Goal: Task Accomplishment & Management: Complete application form

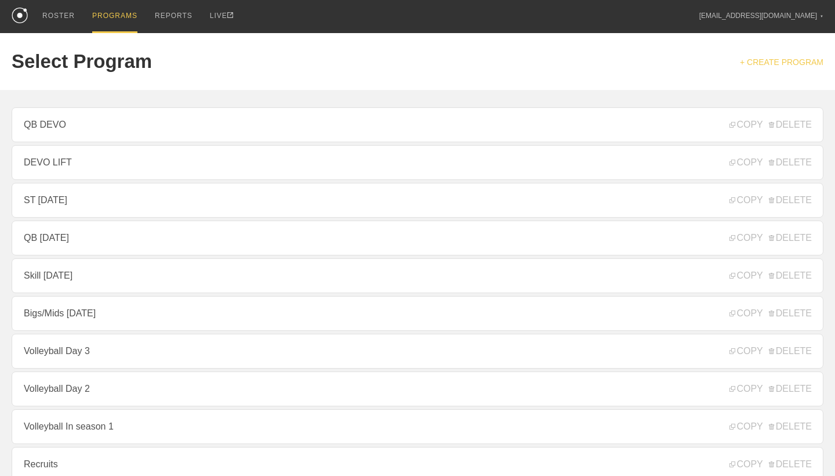
click at [772, 65] on link "+ CREATE PROGRAM" at bounding box center [782, 61] width 84 height 9
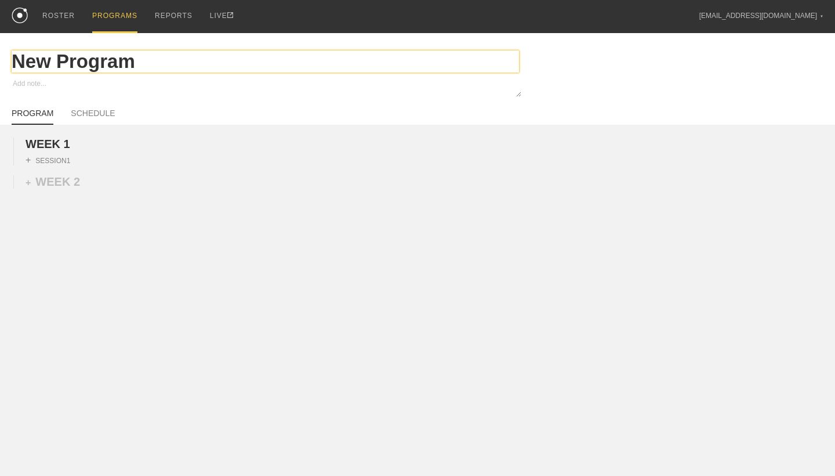
click at [142, 63] on input "New Program" at bounding box center [266, 61] width 508 height 22
type textarea "x"
type input "New Progra"
type textarea "x"
type input "New Progr"
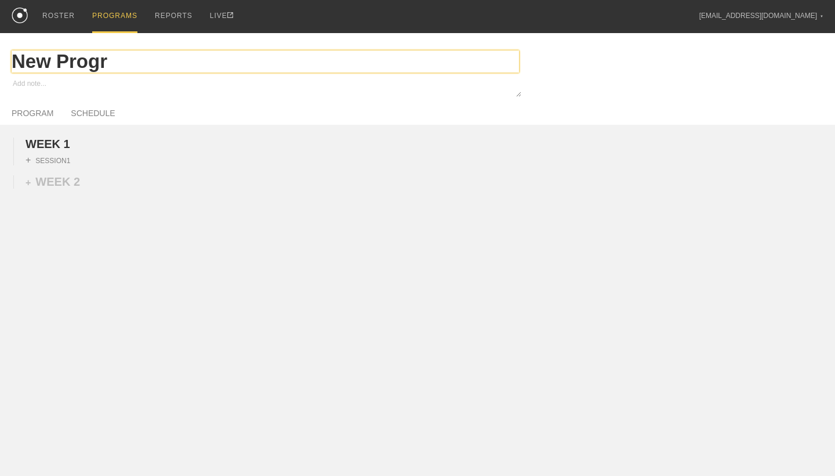
type textarea "x"
type input "New Prog"
type textarea "x"
type input "New Pro"
type textarea "x"
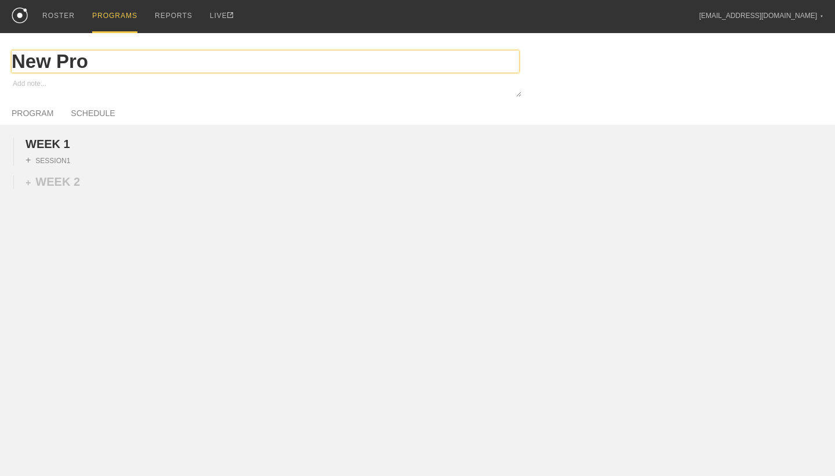
type input "New Pr"
type textarea "x"
type input "New P"
type textarea "x"
type input "New"
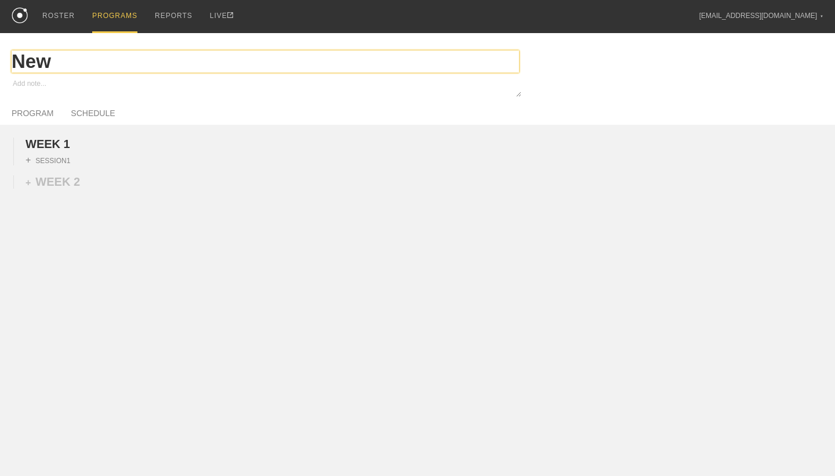
type textarea "x"
type input "New"
type textarea "x"
type input "Ne"
type textarea "x"
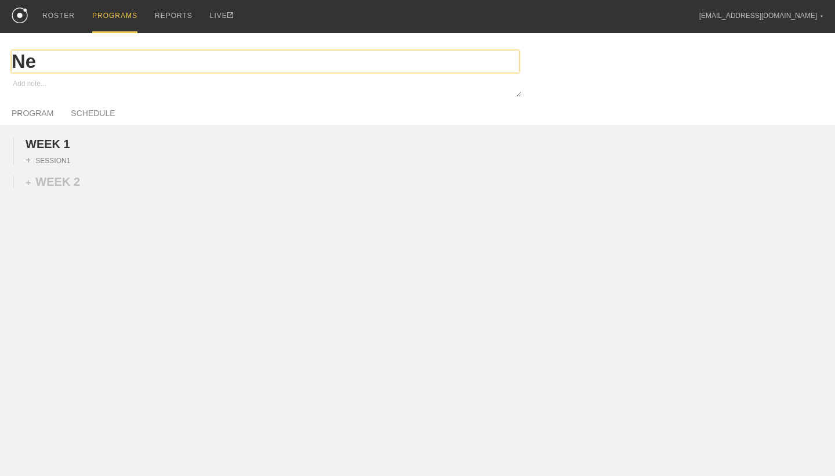
type input "N"
type textarea "x"
type input "G"
type textarea "x"
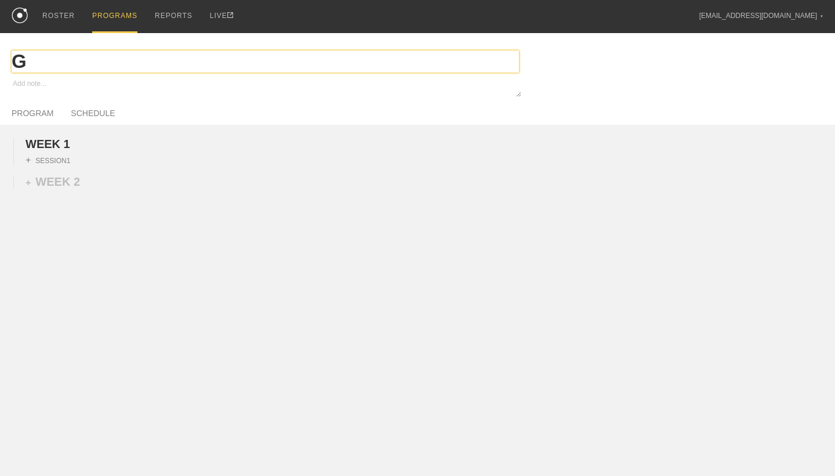
type input "Gy"
type textarea "x"
type input "Gym"
type textarea "x"
type input "Gym"
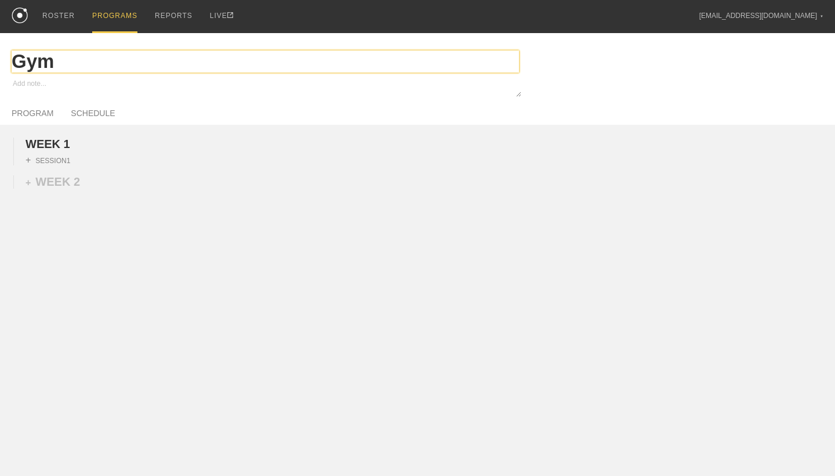
type textarea "x"
type input "Gym M"
type textarea "x"
type input "Gym Mo"
type textarea "x"
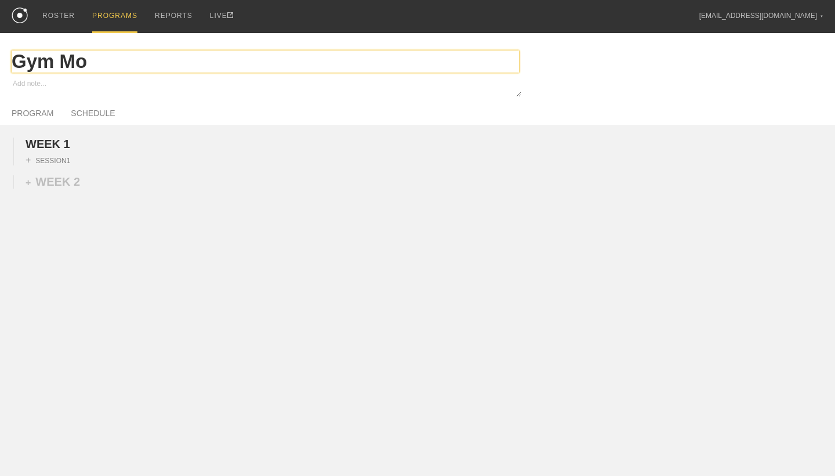
type input "Gym Mon"
type textarea "x"
type input "Gym Mond"
type textarea "x"
type input "Gym [PERSON_NAME]"
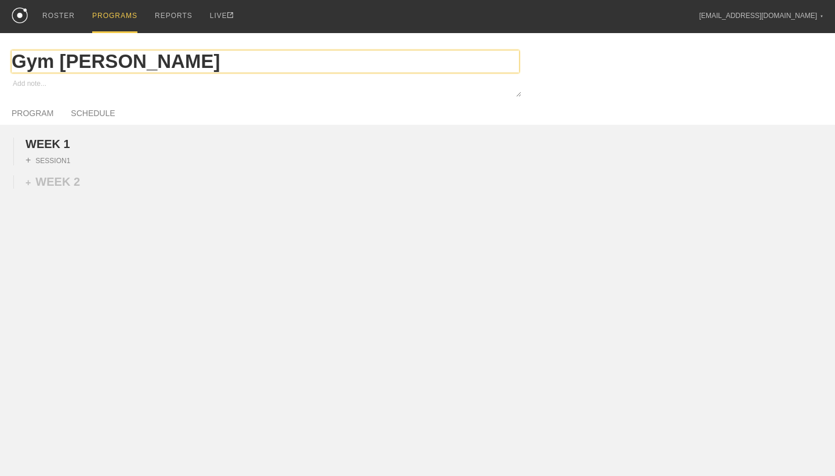
type textarea "x"
type input "Gym [DATE]"
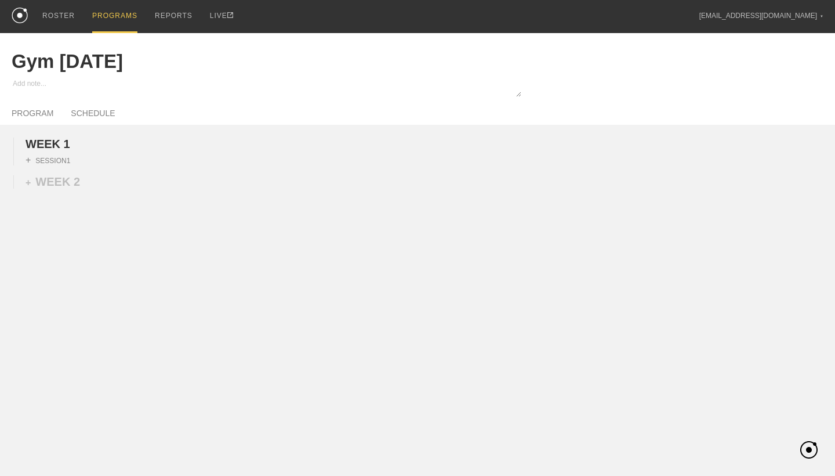
click at [149, 182] on div "WEEK 1 DUPLICATE DELETE + SESSION 1 + WEEK 2" at bounding box center [417, 244] width 835 height 238
click at [68, 160] on div "+ SESSION 1" at bounding box center [48, 160] width 45 height 10
click at [74, 181] on div "+ BLOCK" at bounding box center [99, 181] width 146 height 19
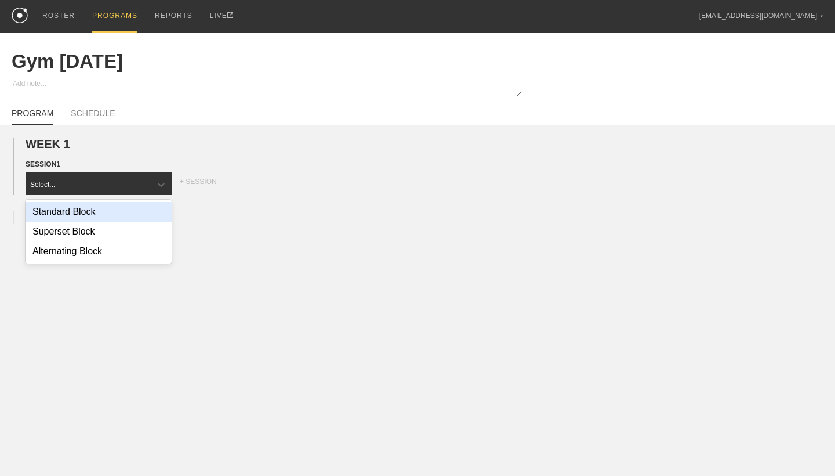
click at [82, 212] on div "Standard Block" at bounding box center [99, 212] width 146 height 20
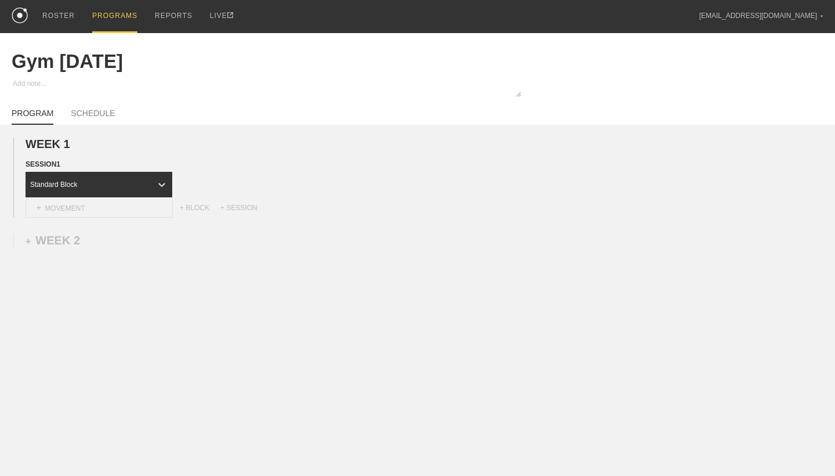
click at [154, 208] on div "+ MOVEMENT" at bounding box center [99, 207] width 147 height 19
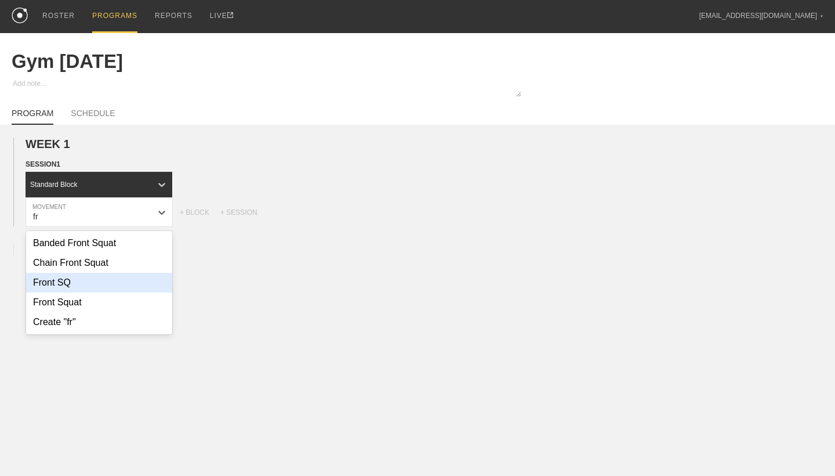
click at [113, 286] on div "Front SQ" at bounding box center [99, 283] width 146 height 20
type input "fr"
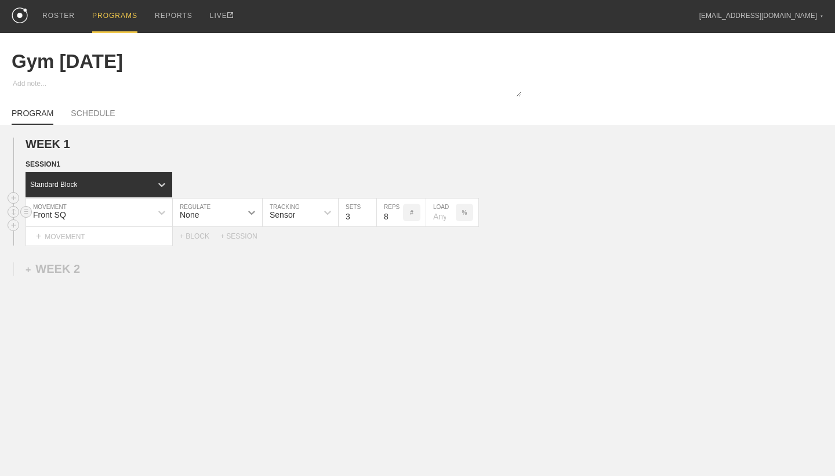
click at [251, 214] on icon at bounding box center [252, 213] width 12 height 12
click at [230, 260] on div "Load" at bounding box center [217, 263] width 89 height 20
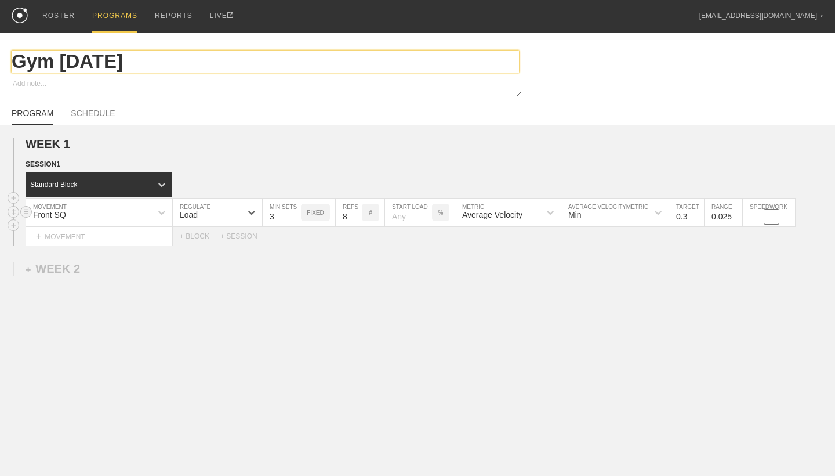
type textarea "x"
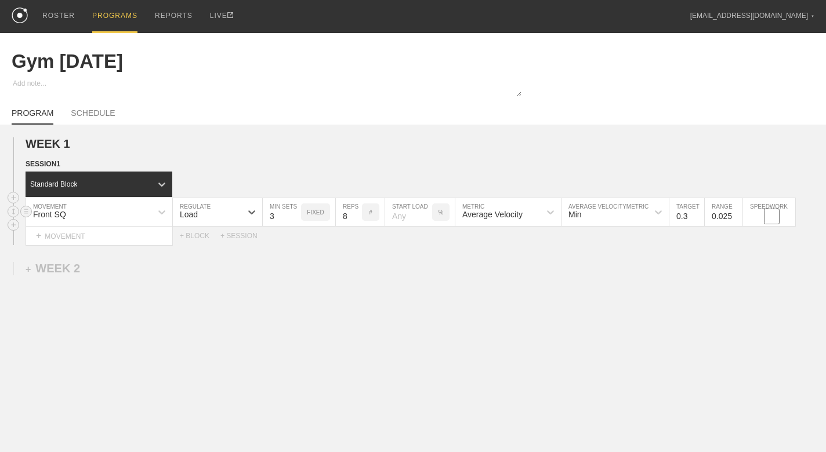
click at [419, 220] on input "number" at bounding box center [408, 212] width 47 height 28
type input "65"
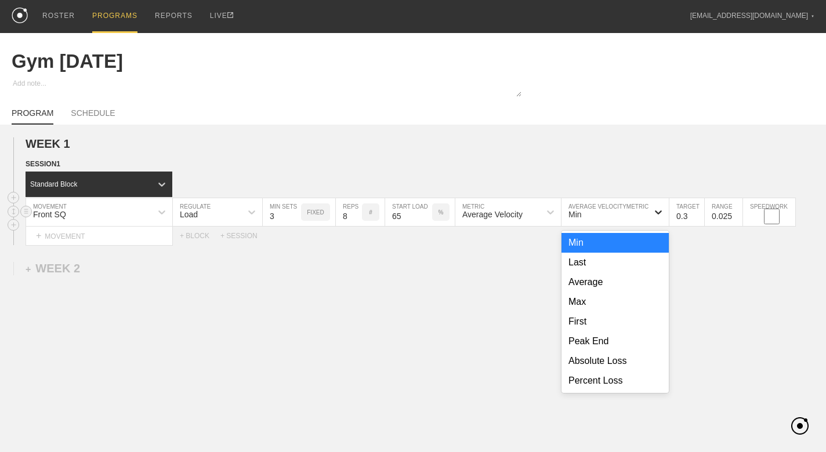
click at [657, 218] on icon at bounding box center [659, 213] width 12 height 12
click at [631, 248] on div "Min" at bounding box center [615, 243] width 107 height 20
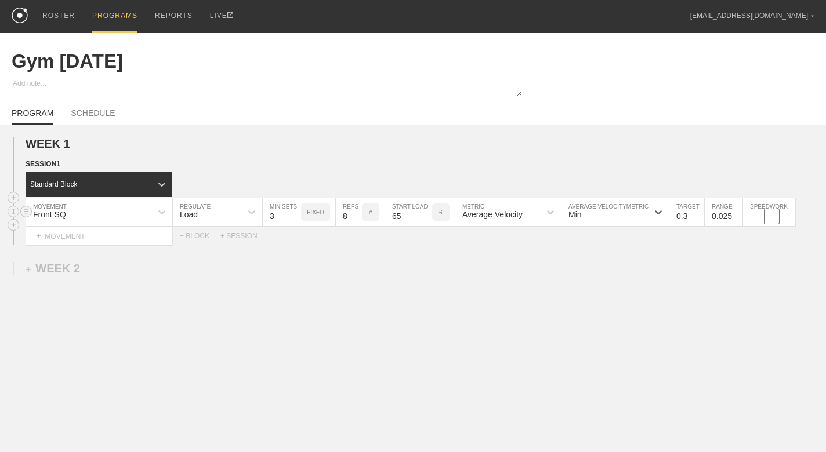
click at [690, 216] on input "0.3" at bounding box center [686, 212] width 35 height 28
type input "0.65"
click at [731, 213] on input "0.025" at bounding box center [724, 212] width 38 height 28
type input "0.05"
click at [700, 302] on div "WEEK 1 DUPLICATE DELETE SESSION 1 Standard Block DUPLICATE INSERT MOVEMENT AFTE…" at bounding box center [413, 287] width 826 height 325
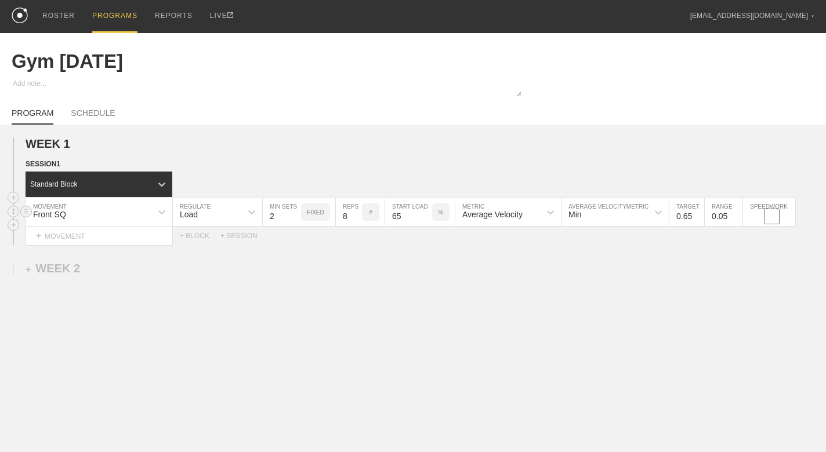
click at [294, 218] on input "2" at bounding box center [282, 212] width 38 height 28
click at [297, 212] on input "3" at bounding box center [282, 212] width 38 height 28
type input "4"
click at [297, 212] on input "4" at bounding box center [282, 212] width 38 height 28
click at [356, 218] on input "7" at bounding box center [349, 212] width 26 height 28
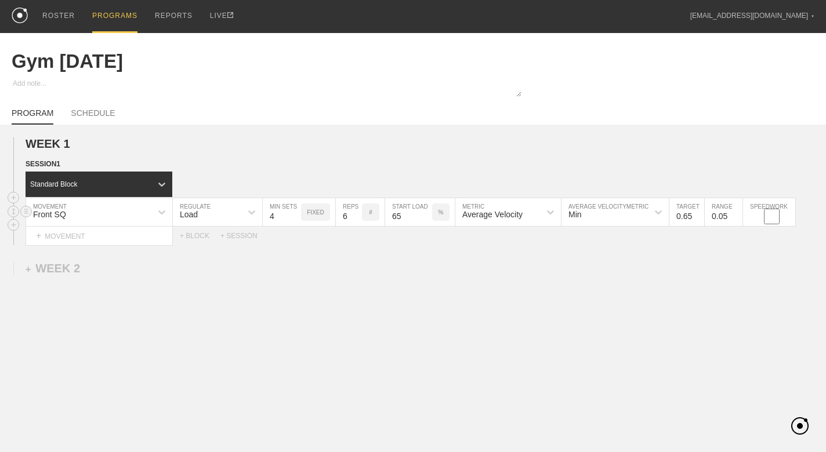
click at [356, 218] on input "6" at bounding box center [349, 212] width 26 height 28
click at [356, 218] on input "5" at bounding box center [349, 212] width 26 height 28
type input "4"
click at [356, 218] on input "4" at bounding box center [349, 212] width 26 height 28
click at [316, 101] on div "PROGRAM SCHEDULE" at bounding box center [413, 112] width 803 height 26
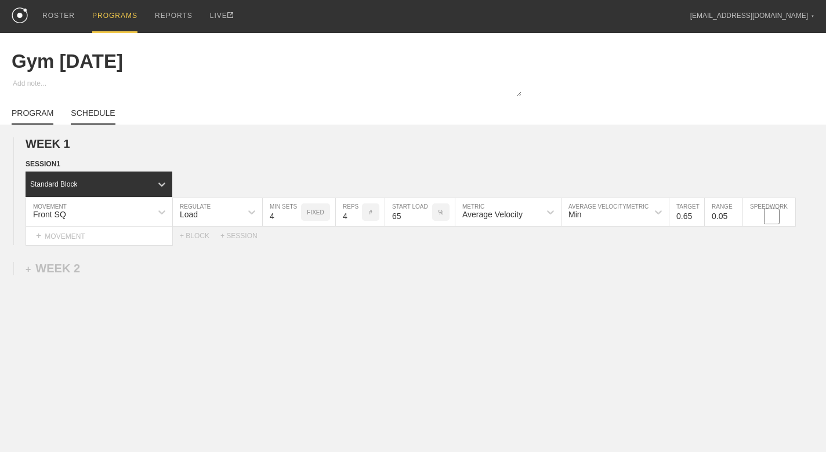
click at [99, 110] on link "SCHEDULE" at bounding box center [93, 116] width 44 height 16
type textarea "x"
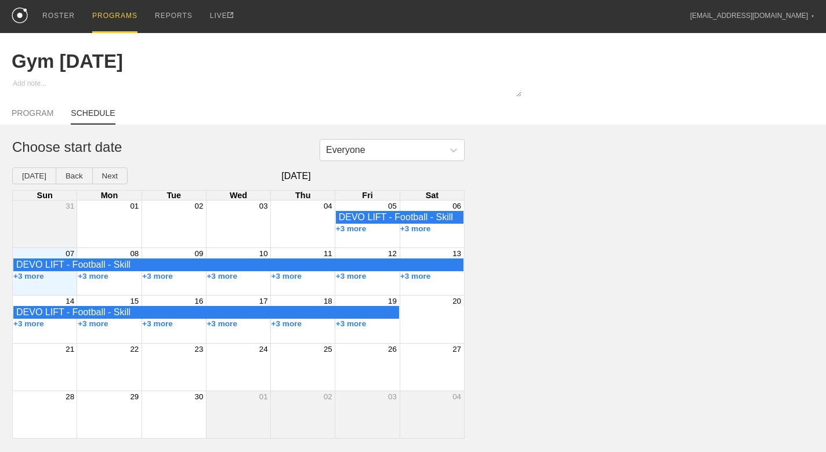
click at [122, 278] on div "+3 more" at bounding box center [109, 276] width 64 height 9
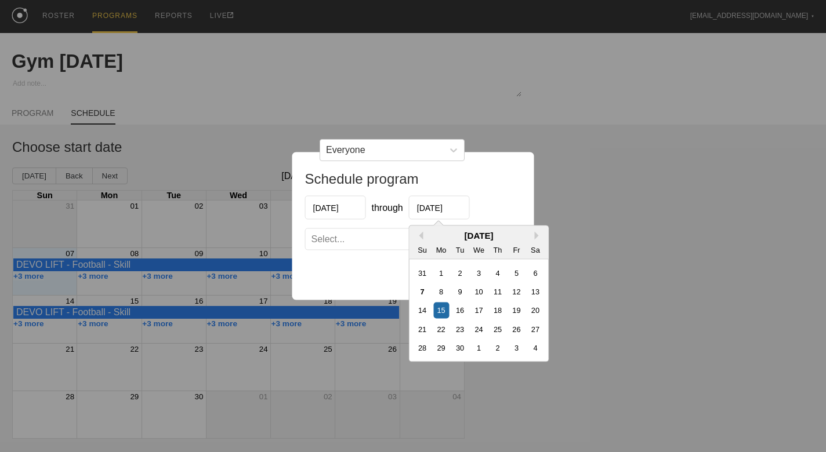
click at [435, 207] on input "[DATE]" at bounding box center [439, 208] width 61 height 24
click at [461, 292] on div "9" at bounding box center [460, 292] width 16 height 16
type input "[DATE]"
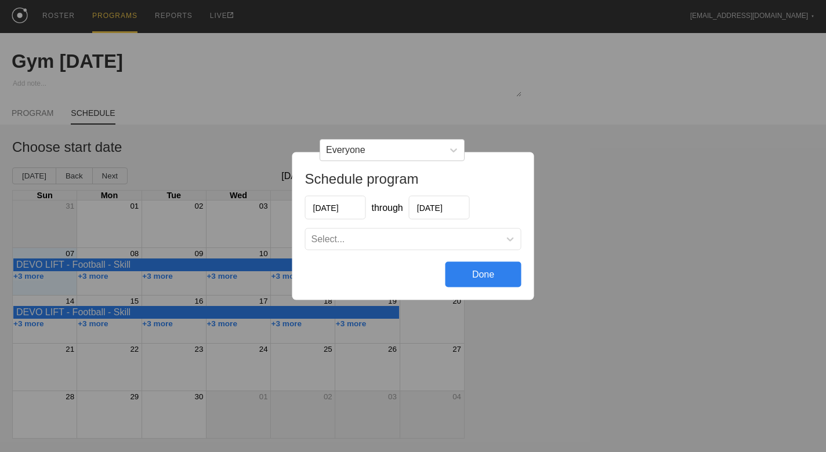
click at [390, 237] on div "Select..." at bounding box center [403, 240] width 194 height 12
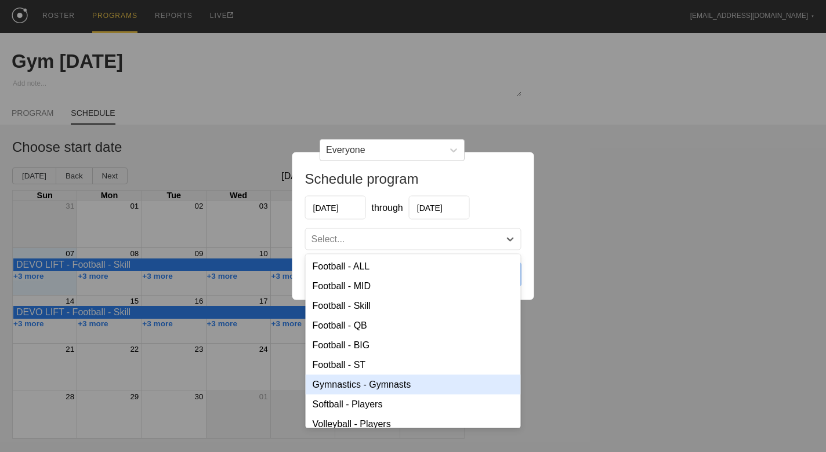
click at [382, 383] on div "Gymnastics - Gymnasts" at bounding box center [413, 385] width 215 height 20
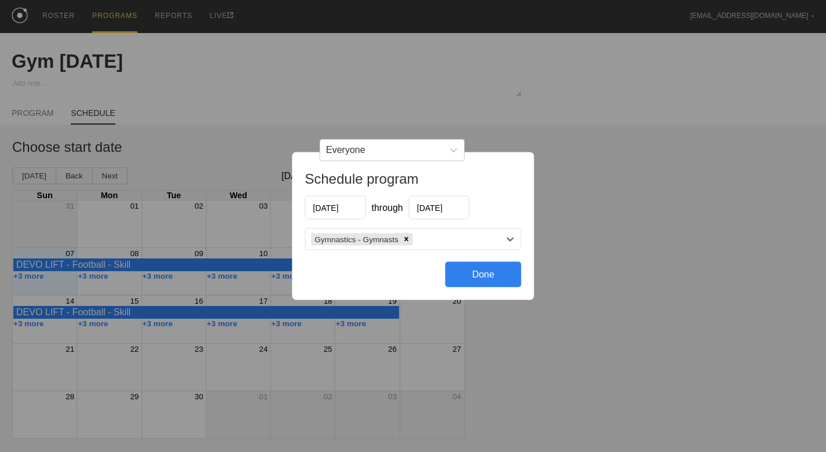
click at [498, 273] on div "Done" at bounding box center [484, 275] width 76 height 26
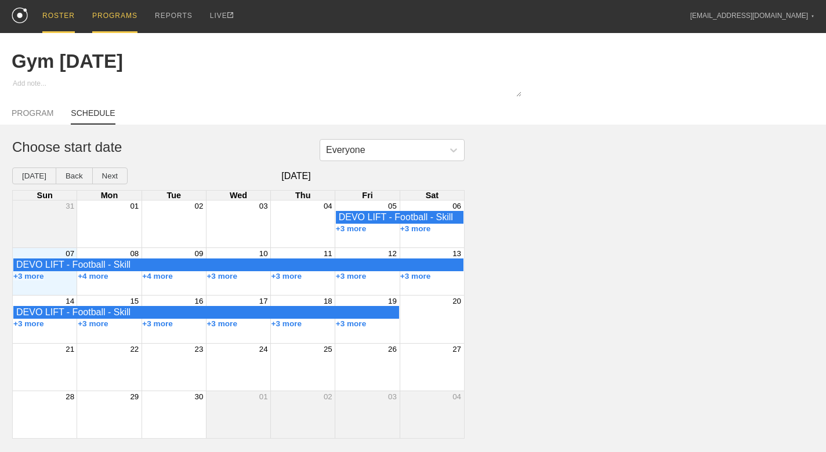
click at [52, 13] on div "ROSTER" at bounding box center [58, 16] width 32 height 33
